Goal: Task Accomplishment & Management: Complete application form

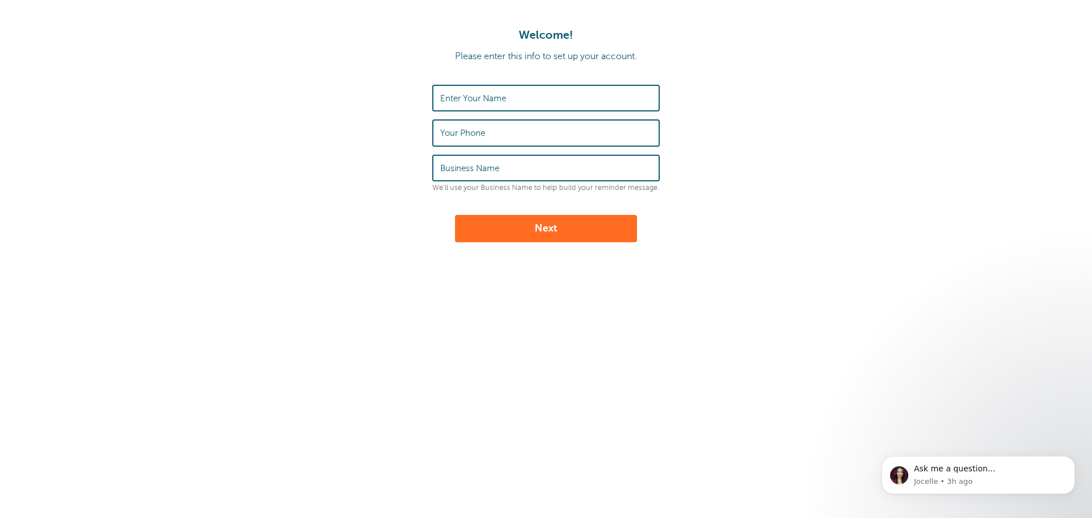
click at [475, 96] on label "Enter Your Name" at bounding box center [473, 98] width 66 height 10
click at [475, 96] on input "Enter Your Name" at bounding box center [546, 98] width 212 height 24
type input "Jody Miller"
type input "570-772-5274"
click at [470, 164] on label "Business Name" at bounding box center [469, 168] width 59 height 10
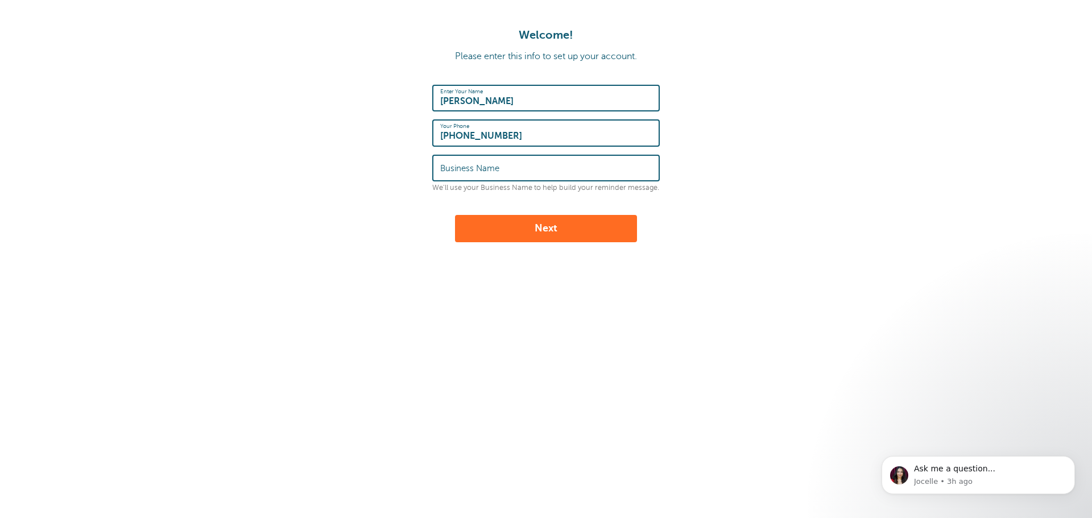
click at [470, 164] on input "Business Name" at bounding box center [546, 168] width 212 height 24
type input "Miller's Undercoating"
click at [619, 235] on button "Next" at bounding box center [546, 228] width 182 height 27
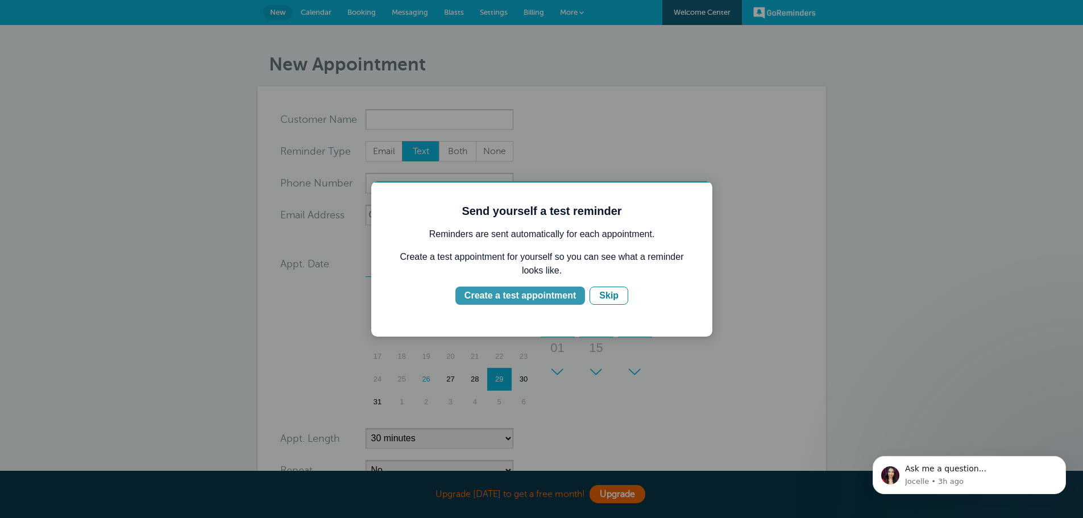
click at [544, 293] on div "Create a test appointment" at bounding box center [520, 296] width 111 height 14
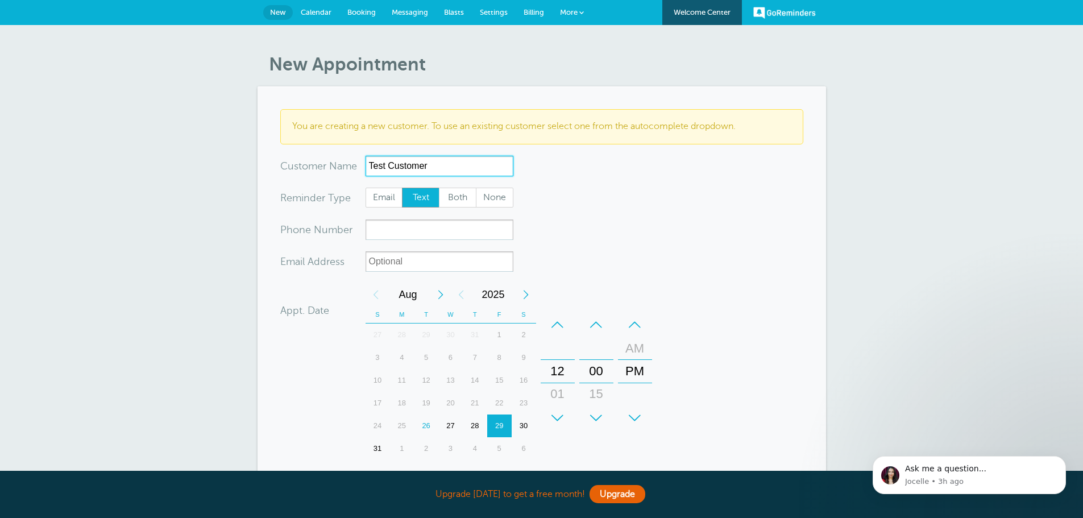
type input "Test Customer"
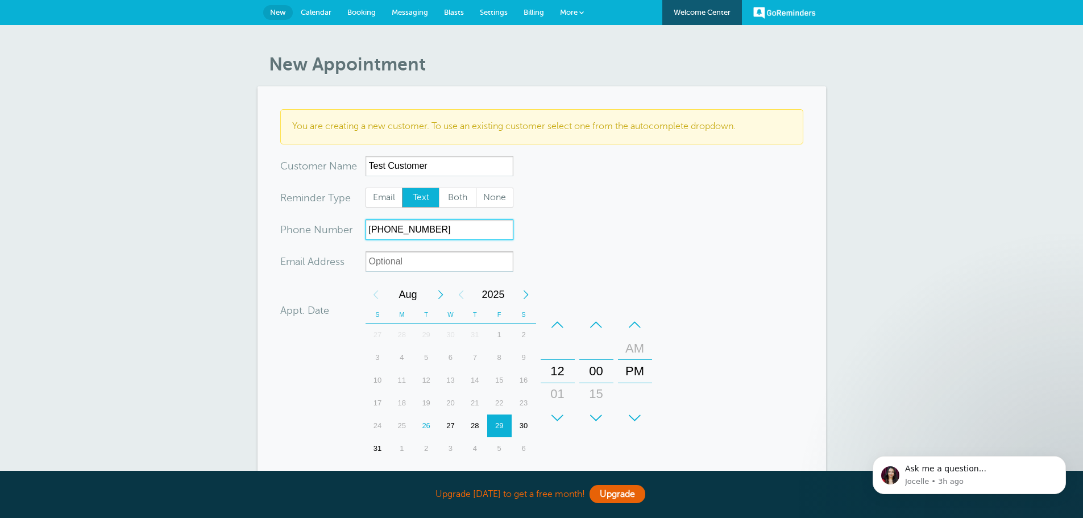
type input "[PHONE_NUMBER]"
click at [442, 167] on input "Test Customer" at bounding box center [440, 166] width 148 height 20
type input "T"
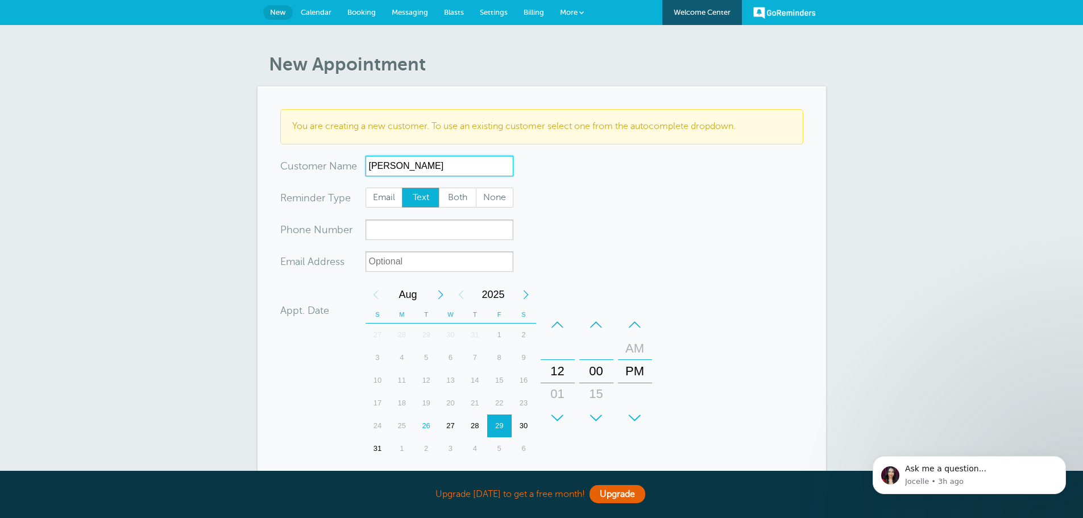
type input "[PERSON_NAME]"
click at [385, 233] on input "xxx-no-autofill" at bounding box center [440, 229] width 148 height 20
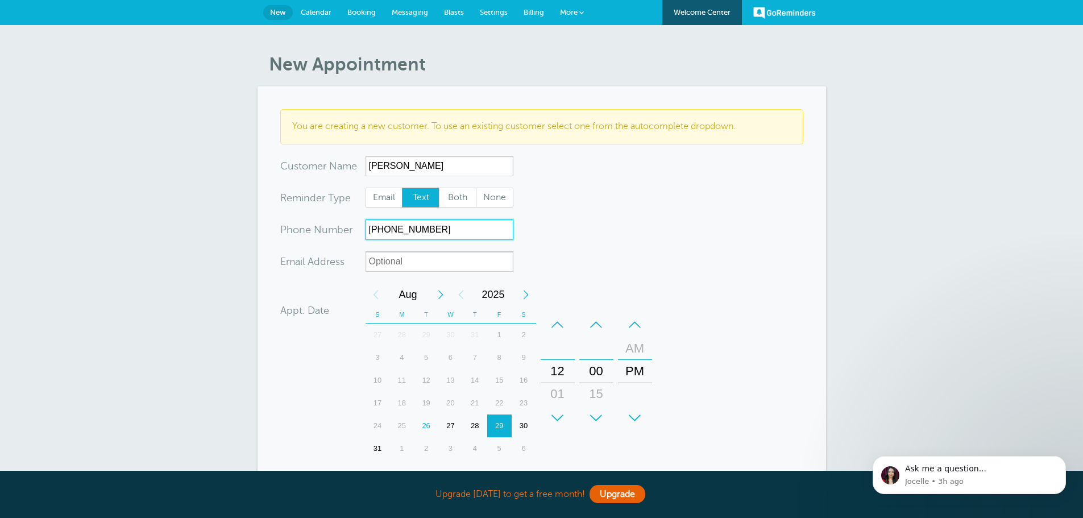
click at [523, 424] on div "30" at bounding box center [524, 425] width 24 height 23
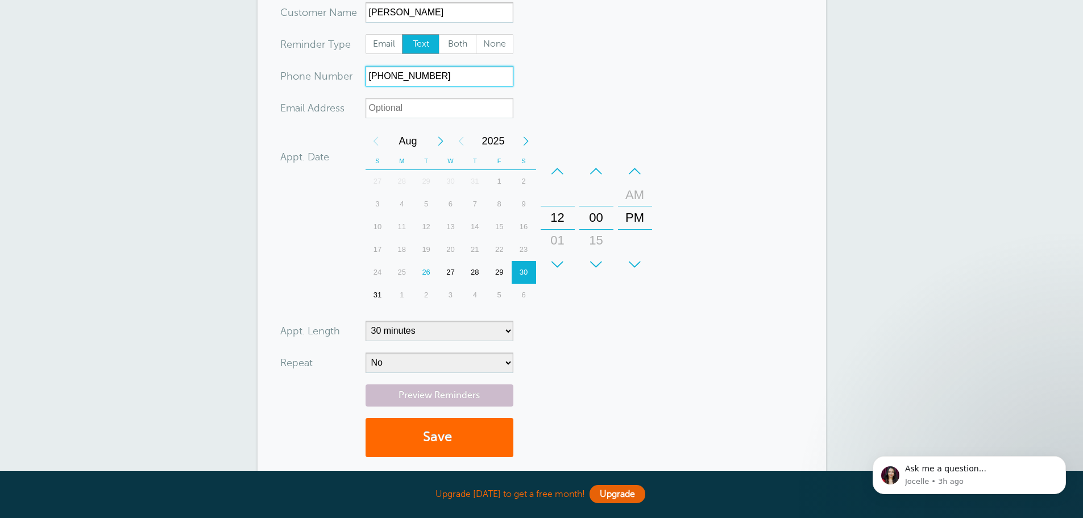
scroll to position [171, 0]
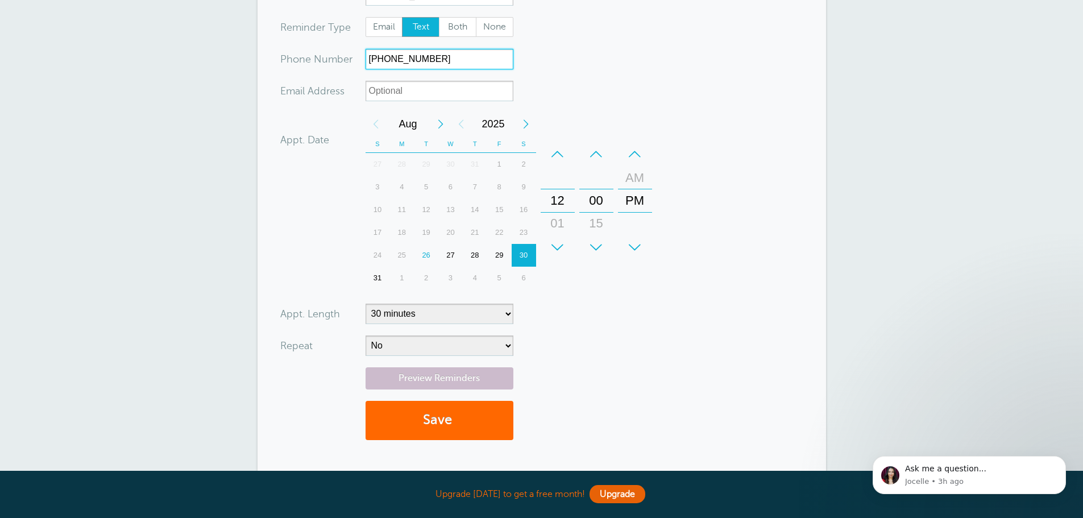
type input "[PHONE_NUMBER]"
click at [509, 314] on select "5 minutes 10 minutes 15 minutes 20 minutes 25 minutes 30 minutes 35 minutes 40 …" at bounding box center [440, 314] width 148 height 20
select select "120"
click at [366, 304] on select "5 minutes 10 minutes 15 minutes 20 minutes 25 minutes 30 minutes 35 minutes 40 …" at bounding box center [440, 314] width 148 height 20
click at [480, 377] on link "Preview Reminders" at bounding box center [440, 378] width 148 height 22
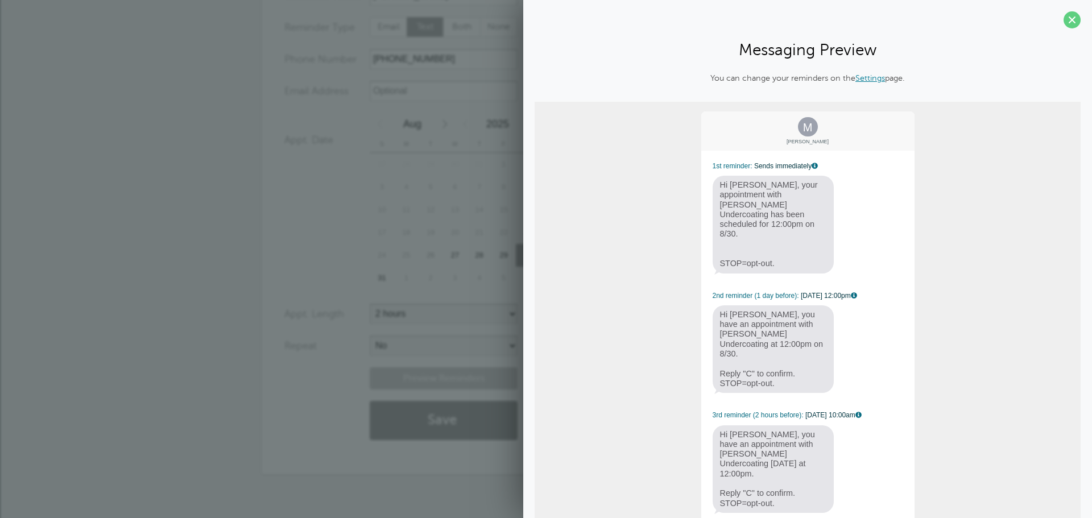
click at [576, 369] on div "M [PERSON_NAME] 1st reminder: Sends immediately Hi [PERSON_NAME], your appointm…" at bounding box center [807, 323] width 546 height 443
click at [1063, 20] on span at bounding box center [1071, 19] width 17 height 17
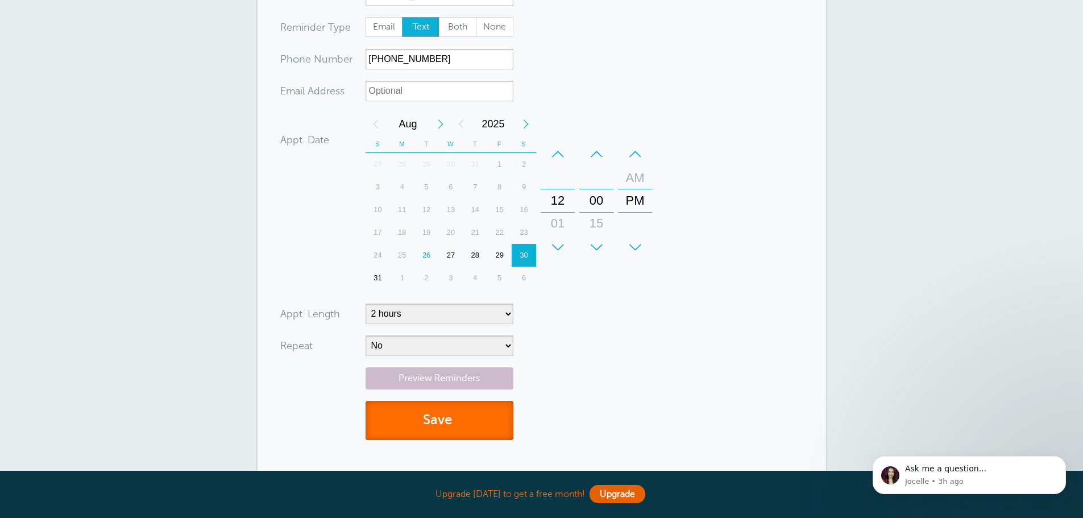
click at [474, 421] on button "Save" at bounding box center [440, 420] width 148 height 39
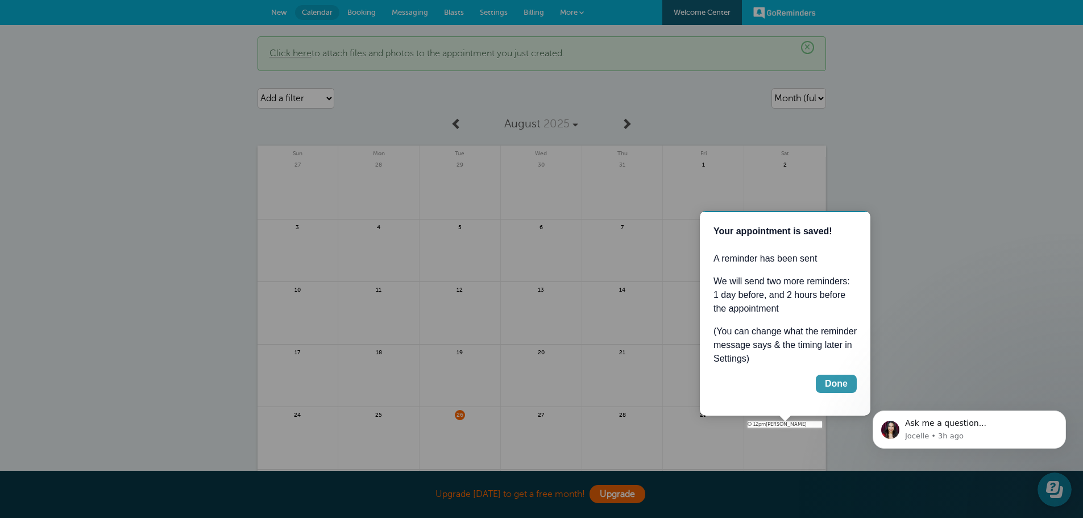
click at [842, 380] on div "Done" at bounding box center [836, 384] width 23 height 14
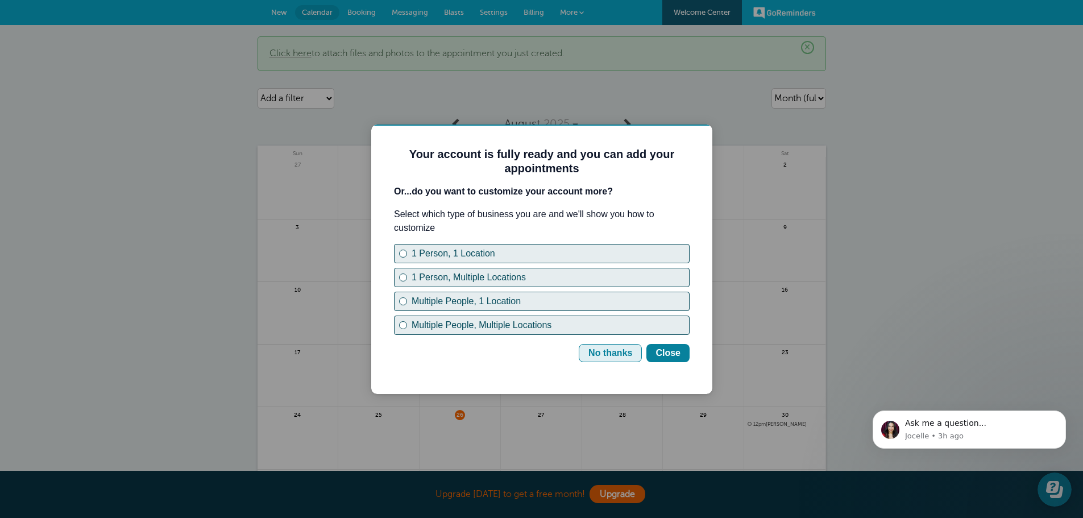
click at [604, 355] on div "No thanks" at bounding box center [610, 353] width 44 height 14
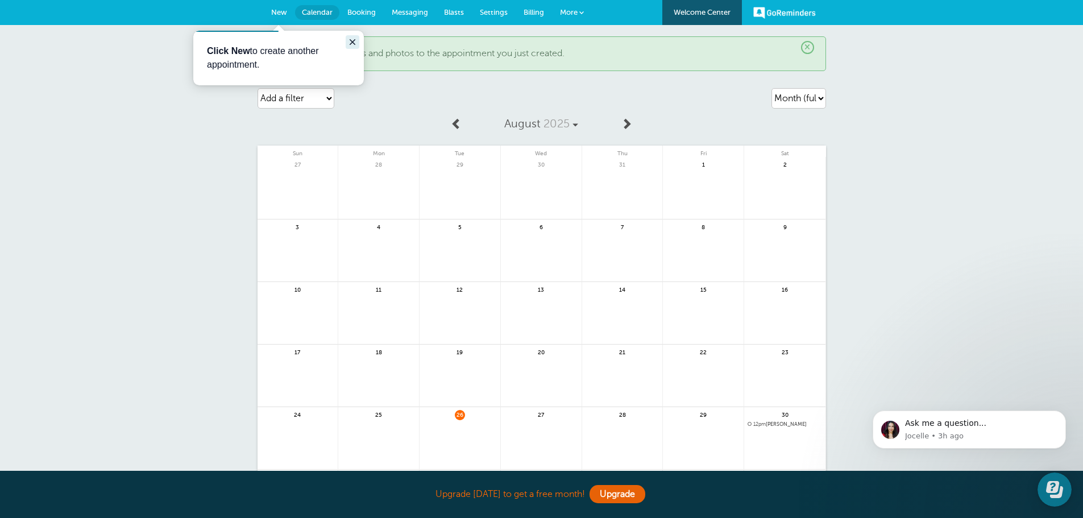
click at [353, 42] on icon "Close guide" at bounding box center [353, 42] width 6 height 6
click at [788, 9] on link "GoReminders" at bounding box center [784, 12] width 63 height 25
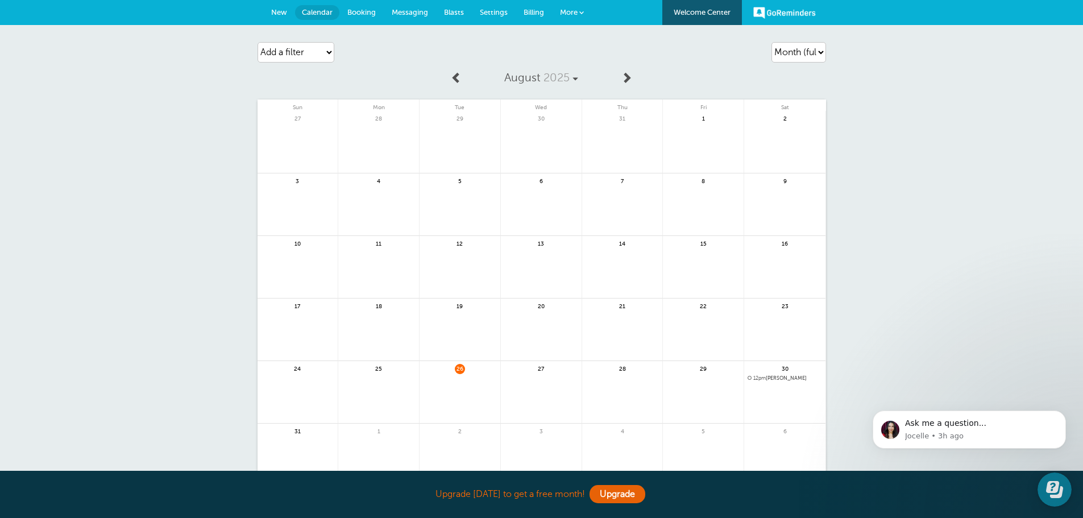
click at [773, 378] on span "12pm Michelle" at bounding box center [785, 378] width 74 height 6
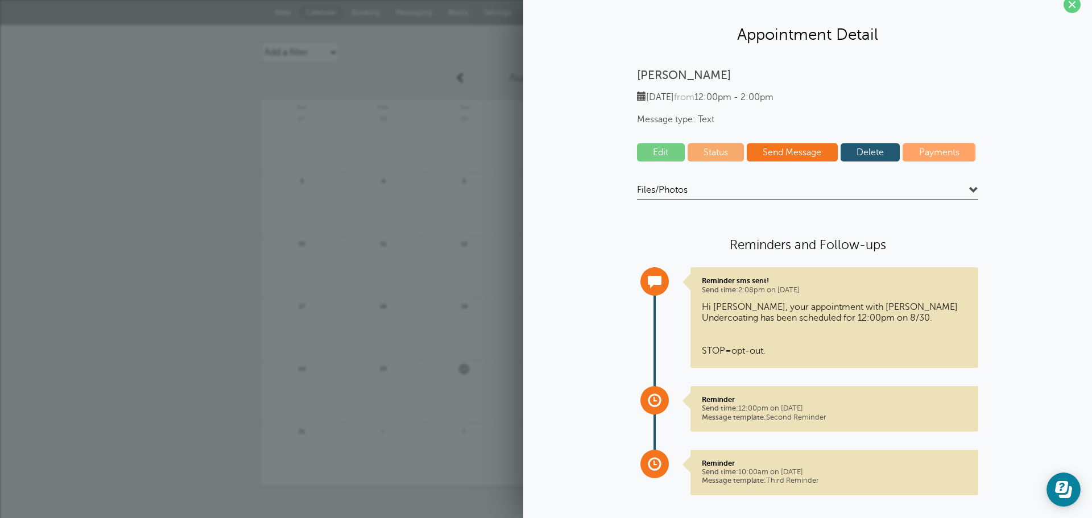
scroll to position [30, 0]
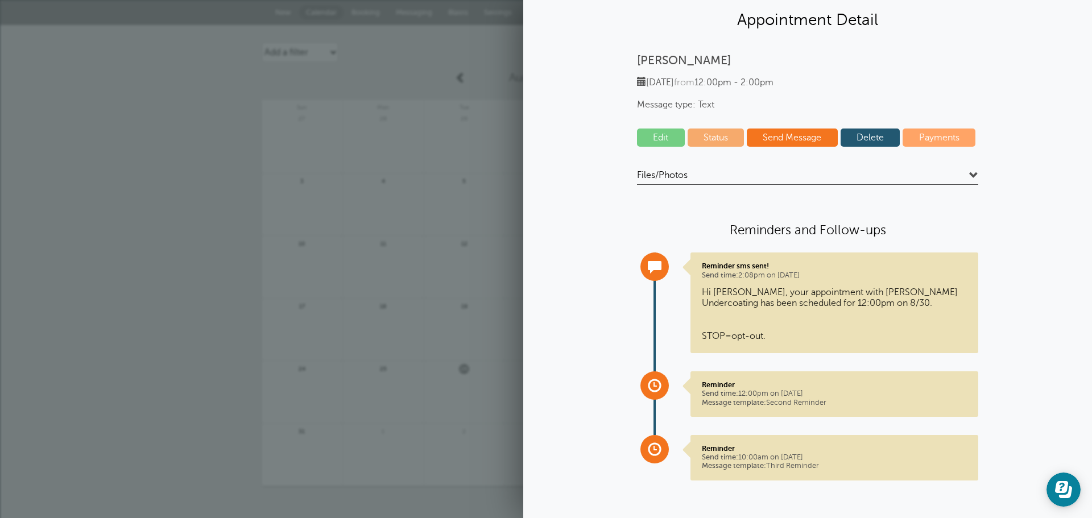
click at [941, 137] on link "Payments" at bounding box center [938, 137] width 73 height 18
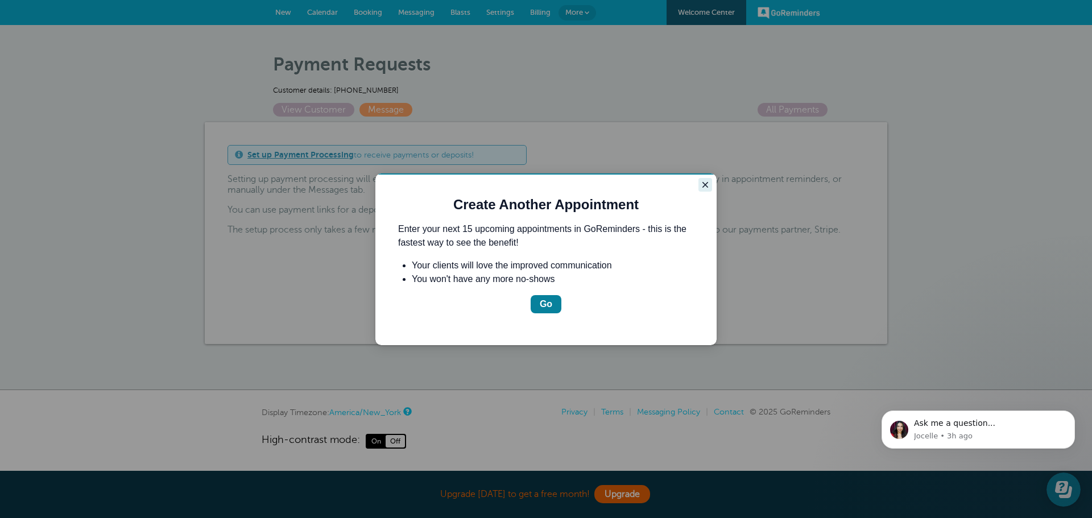
click at [706, 185] on icon "Close guide" at bounding box center [705, 185] width 6 height 6
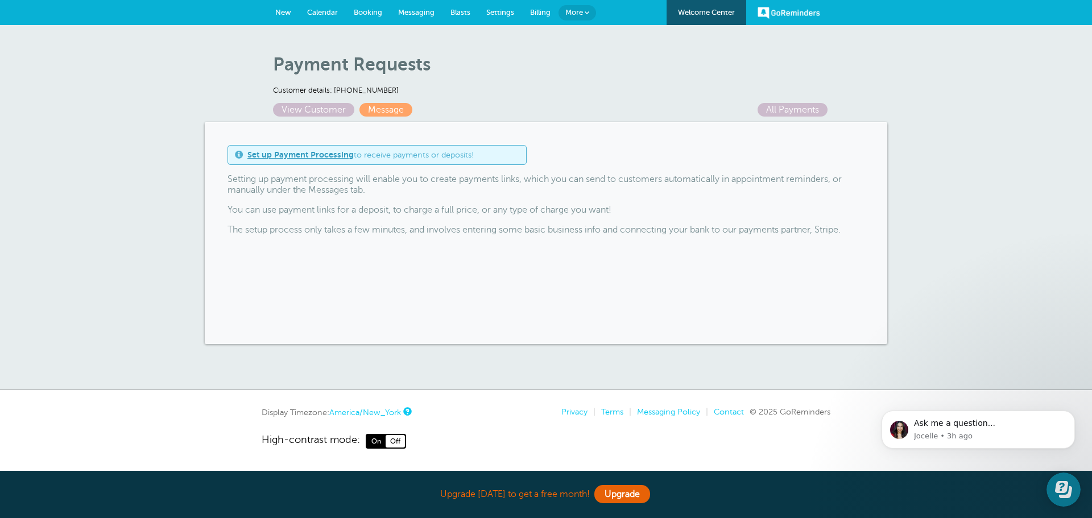
click at [671, 73] on h1 "Payment Requests" at bounding box center [551, 64] width 557 height 22
